Goal: Ask a question: Seek information or help from site administrators or community

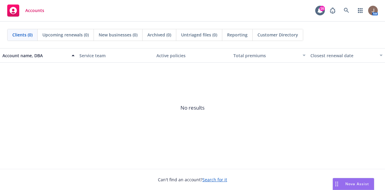
click at [353, 182] on span "Nova Assist" at bounding box center [357, 183] width 24 height 5
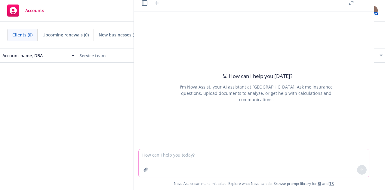
click at [227, 151] on textarea at bounding box center [254, 163] width 230 height 28
type textarea "w"
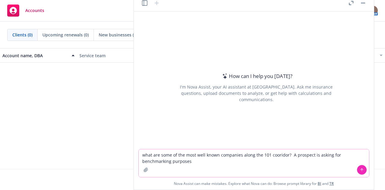
click at [279, 153] on textarea "what are some of the most well known companies along the 101 cooridor? A prospe…" at bounding box center [254, 163] width 230 height 28
click at [278, 156] on textarea "what are some of the most well known companies along the 101 cooridor? A prospe…" at bounding box center [254, 163] width 230 height 28
click at [277, 156] on textarea "what are some of the most well known companies along the 101 cooridor? A prospe…" at bounding box center [254, 163] width 230 height 28
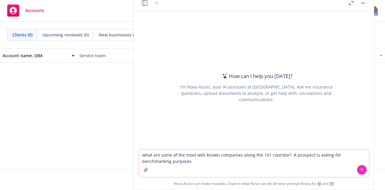
click at [277, 155] on textarea "what are some of the most well known companies along the 101 cooridor? A prospe…" at bounding box center [254, 163] width 230 height 28
click at [256, 156] on textarea "what are some of the most well known companies along the 101 cooridor? A prospe…" at bounding box center [254, 163] width 230 height 28
click at [286, 156] on textarea "what are some of the most well known companies along highway 101 cooridor? A pr…" at bounding box center [254, 163] width 230 height 28
click at [284, 160] on textarea "what are some of the most well known companies along highway 101 cooridor? A pr…" at bounding box center [254, 163] width 230 height 28
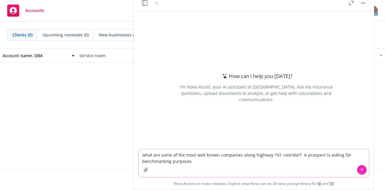
click at [285, 155] on textarea "what are some of the most well known companies along highway 101 cooridor? A pr…" at bounding box center [254, 163] width 230 height 28
type textarea "what are some of the most well known companies along highway 101 in the [GEOGRA…"
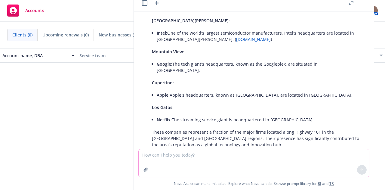
scroll to position [198, 0]
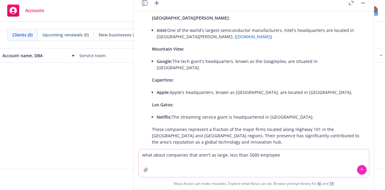
type textarea "what about companies that aren't as large, less than 5000 employees"
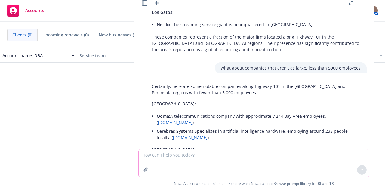
scroll to position [289, 0]
